Goal: Information Seeking & Learning: Understand process/instructions

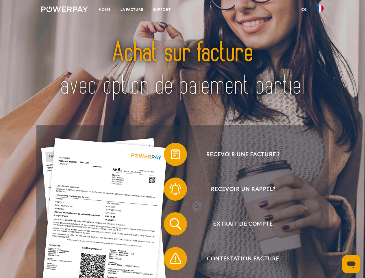
click at [64, 10] on img at bounding box center [64, 9] width 47 height 6
click at [320, 10] on img at bounding box center [320, 8] width 7 height 7
click at [304, 10] on link "CG" at bounding box center [304, 9] width 15 height 10
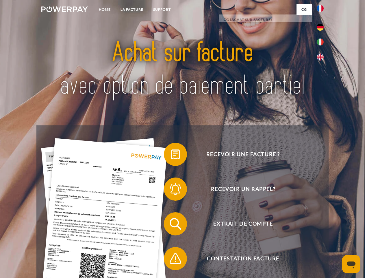
click at [171, 155] on span at bounding box center [166, 154] width 29 height 29
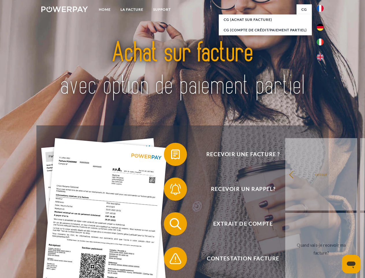
click at [171, 190] on span at bounding box center [166, 188] width 29 height 29
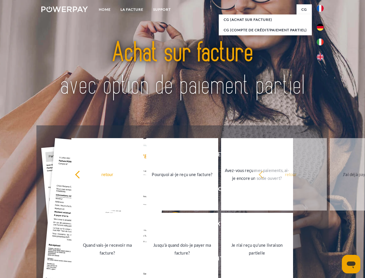
click at [171, 225] on link "Jusqu'à quand dois-je payer ma facture?" at bounding box center [182, 249] width 72 height 72
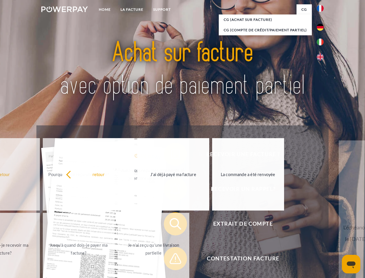
click at [171, 259] on span at bounding box center [166, 258] width 29 height 29
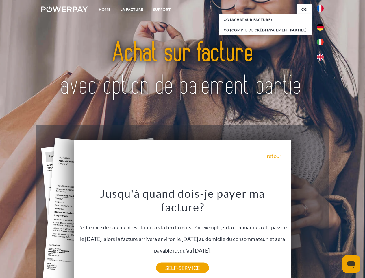
click at [351, 264] on icon "Ouvrir la fenêtre de messagerie" at bounding box center [351, 264] width 9 height 7
